Goal: Task Accomplishment & Management: Use online tool/utility

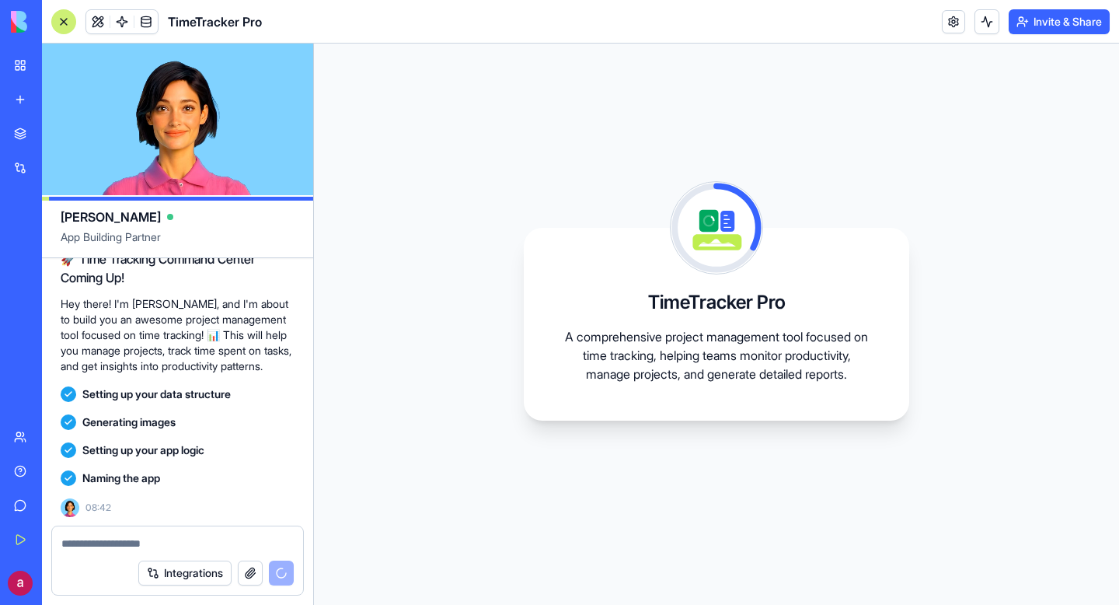
scroll to position [239, 0]
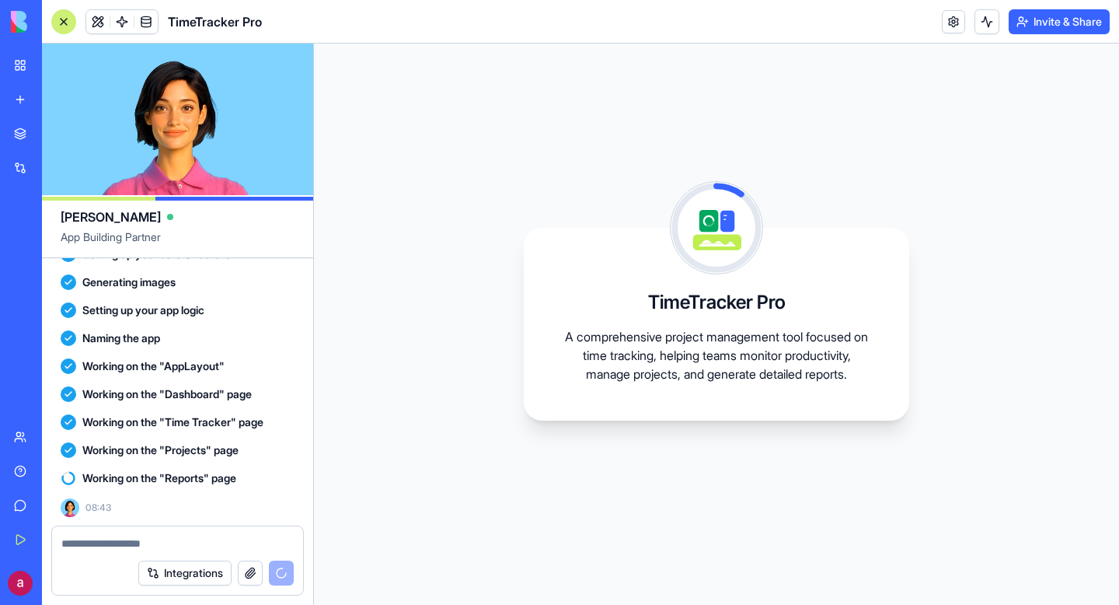
click at [217, 540] on textarea at bounding box center [177, 544] width 232 height 16
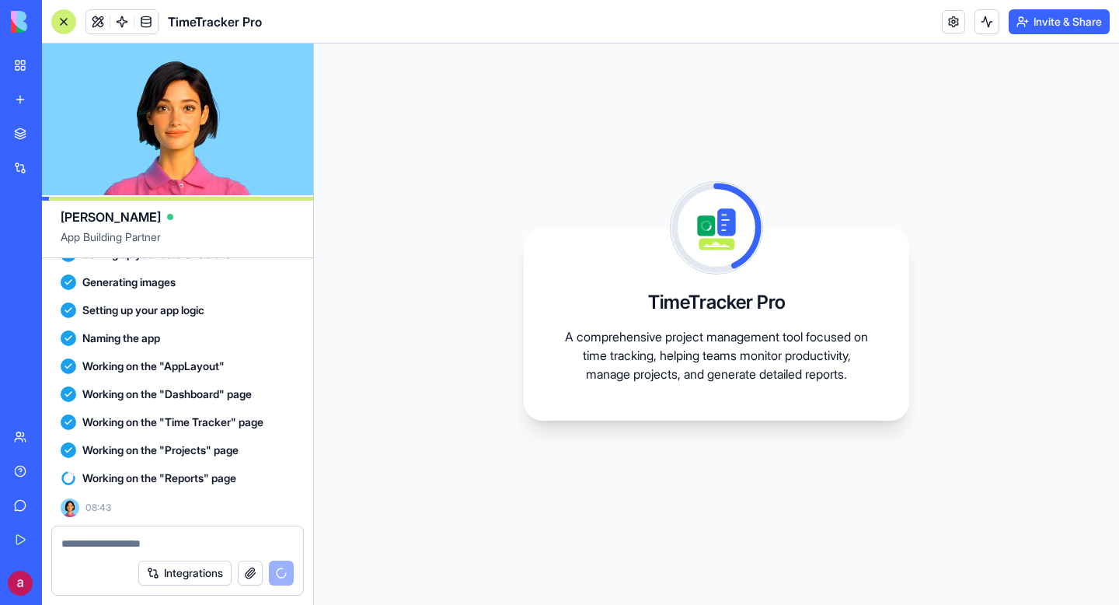
click at [217, 540] on textarea at bounding box center [177, 544] width 232 height 16
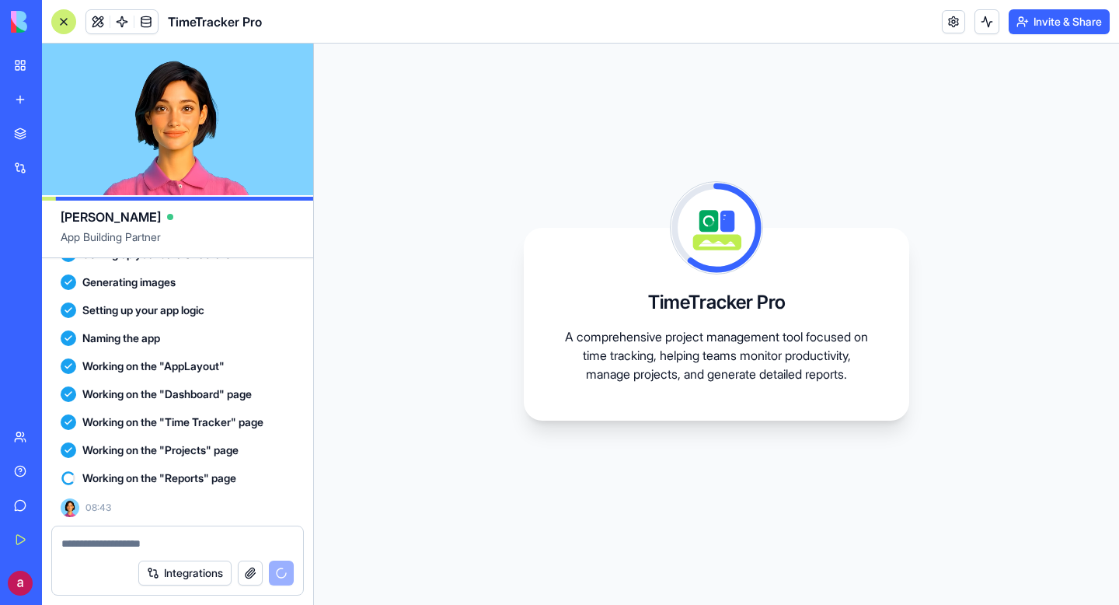
click at [198, 551] on div "Integrations" at bounding box center [177, 573] width 251 height 44
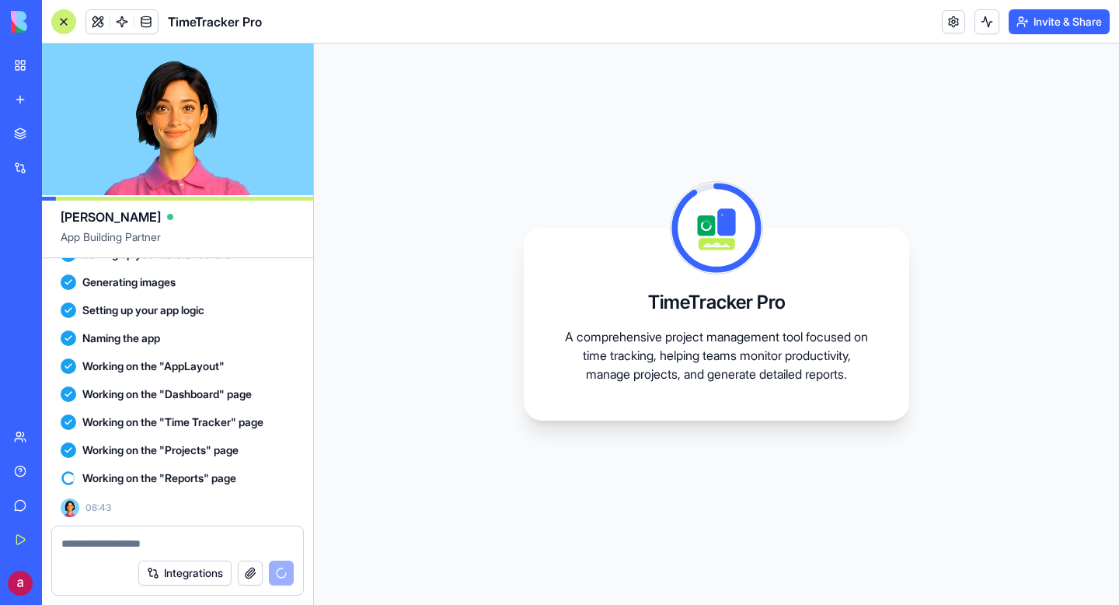
click at [126, 548] on textarea at bounding box center [177, 544] width 232 height 16
click at [126, 549] on textarea at bounding box center [177, 544] width 232 height 16
